Goal: Contribute content: Add original content to the website for others to see

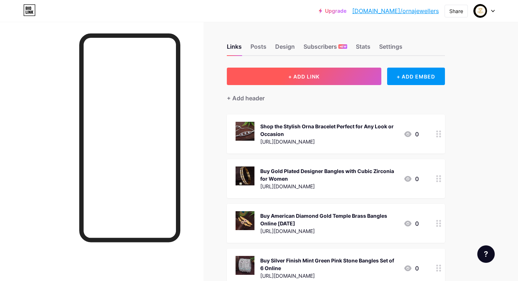
click at [306, 78] on span "+ ADD LINK" at bounding box center [303, 76] width 31 height 6
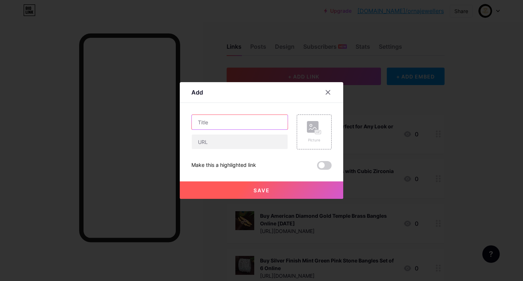
click at [221, 120] on input "text" at bounding box center [240, 122] width 96 height 15
paste input "Shop the Best High Quality Ring for Women Online at Orna Jewellers"
type input "Shop the Best High Quality Ring for Women Online at Orna Jewellers"
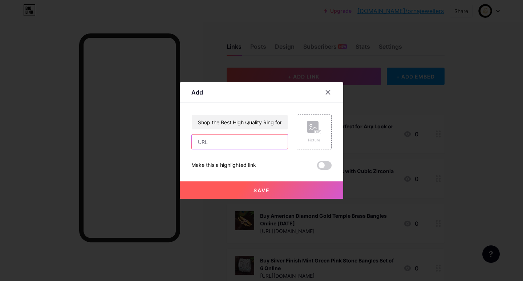
click at [216, 144] on input "text" at bounding box center [240, 141] width 96 height 15
paste input "[URL][DOMAIN_NAME]"
type input "[URL][DOMAIN_NAME]"
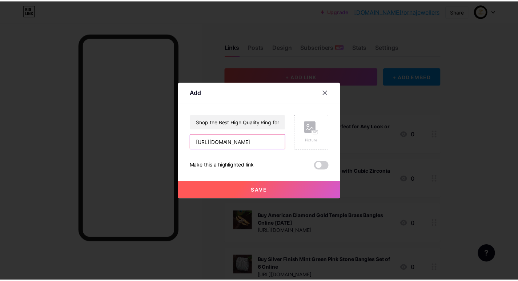
scroll to position [0, 0]
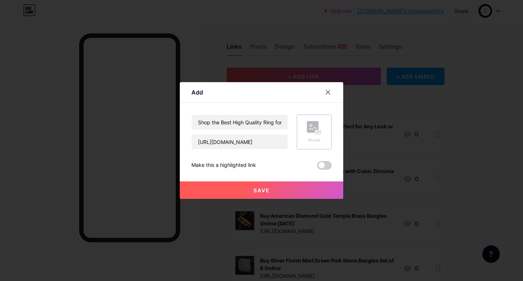
click at [315, 133] on rect at bounding box center [318, 132] width 6 height 4
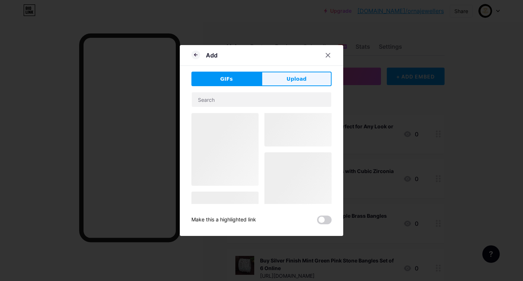
click at [291, 76] on span "Upload" at bounding box center [297, 79] width 20 height 8
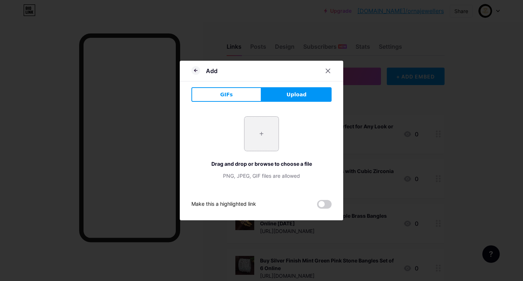
drag, startPoint x: 264, startPoint y: 130, endPoint x: 261, endPoint y: 128, distance: 3.7
click at [264, 129] on input "file" at bounding box center [262, 134] width 34 height 34
type input "C:\fakepath\SGA-DHAN-R-113_2 (3).jpg"
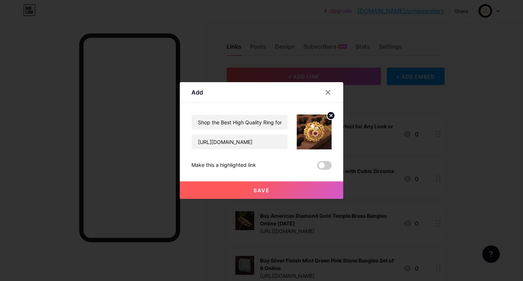
click at [255, 189] on span "Save" at bounding box center [262, 190] width 16 height 6
